Goal: Information Seeking & Learning: Learn about a topic

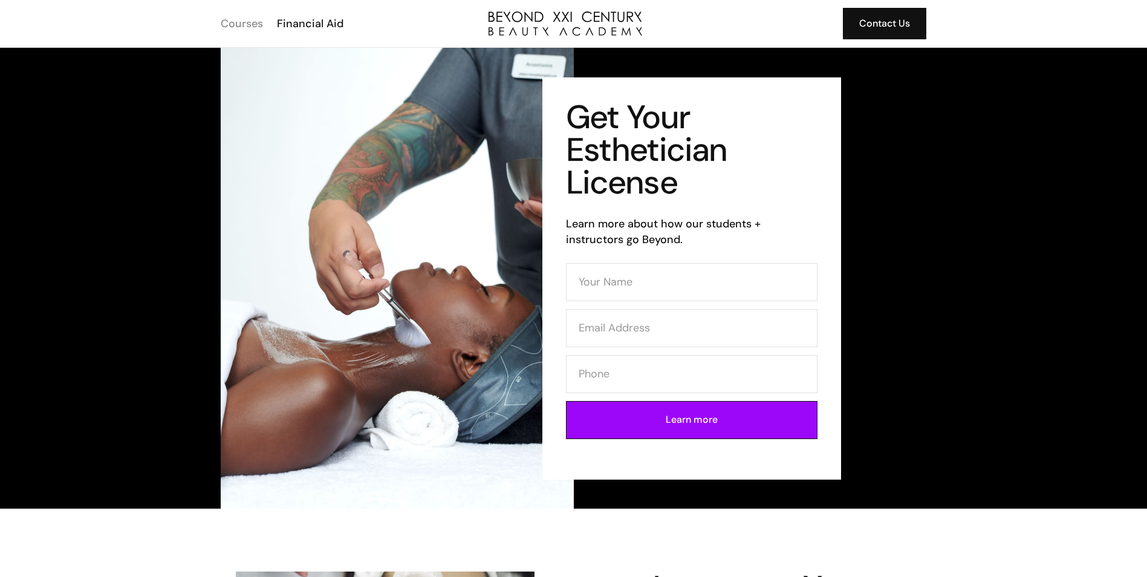
click at [247, 24] on div "Courses" at bounding box center [242, 24] width 42 height 16
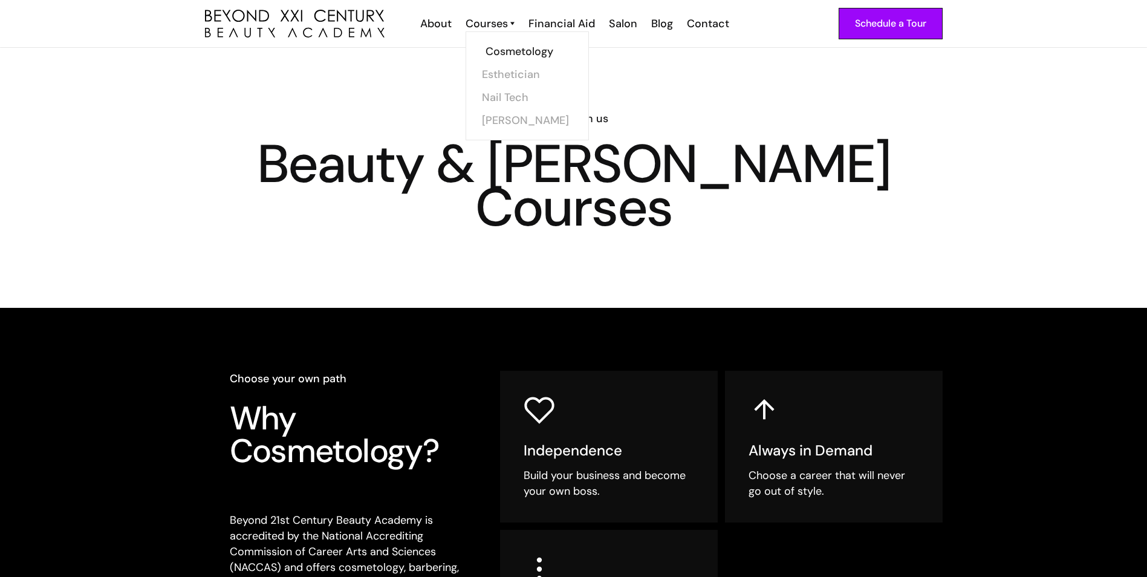
click at [513, 50] on link "Cosmetology" at bounding box center [531, 51] width 91 height 23
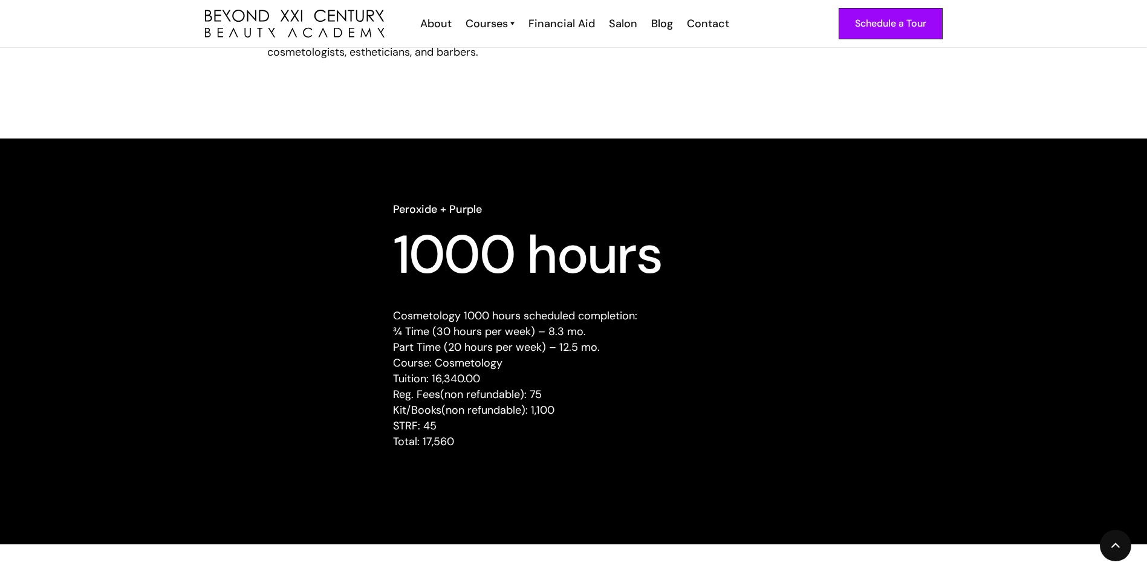
scroll to position [1028, 0]
